Goal: Task Accomplishment & Management: Use online tool/utility

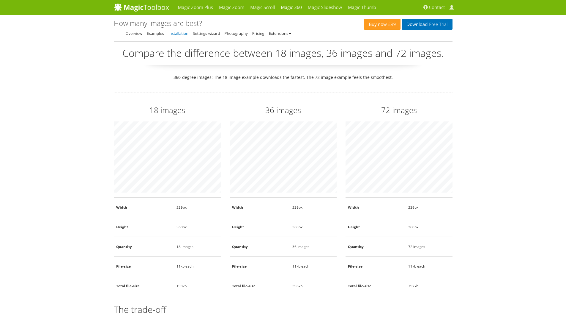
click at [178, 32] on link "Installation" at bounding box center [179, 33] width 20 height 5
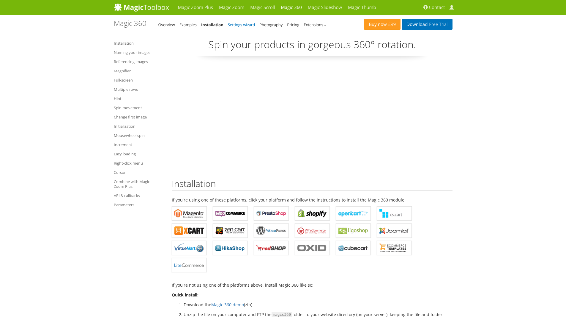
click at [240, 24] on link "Settings wizard" at bounding box center [241, 24] width 27 height 5
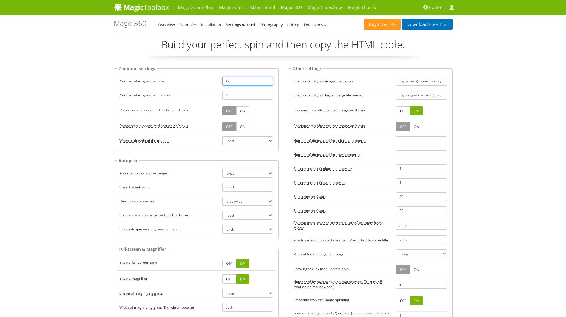
click at [245, 83] on input "12" at bounding box center [247, 81] width 51 height 9
click at [241, 92] on input "4" at bounding box center [247, 95] width 51 height 9
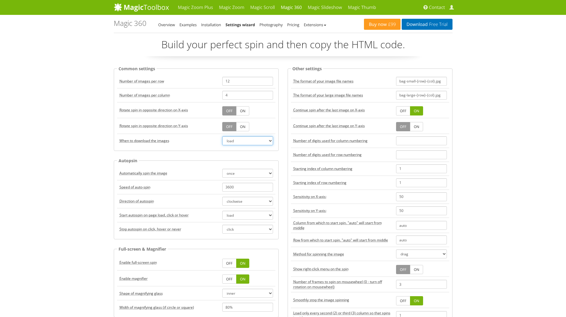
click at [237, 137] on select "load click hover" at bounding box center [247, 140] width 51 height 9
click at [237, 138] on select "load click hover" at bounding box center [247, 140] width 51 height 9
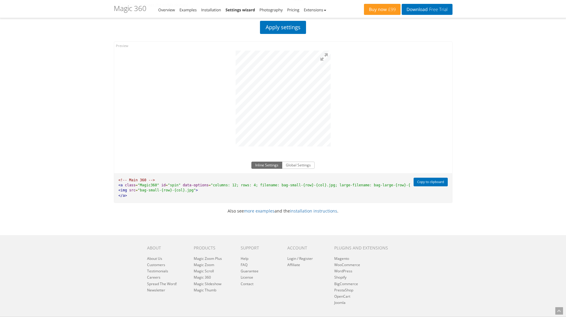
scroll to position [310, 0]
